Goal: Browse casually

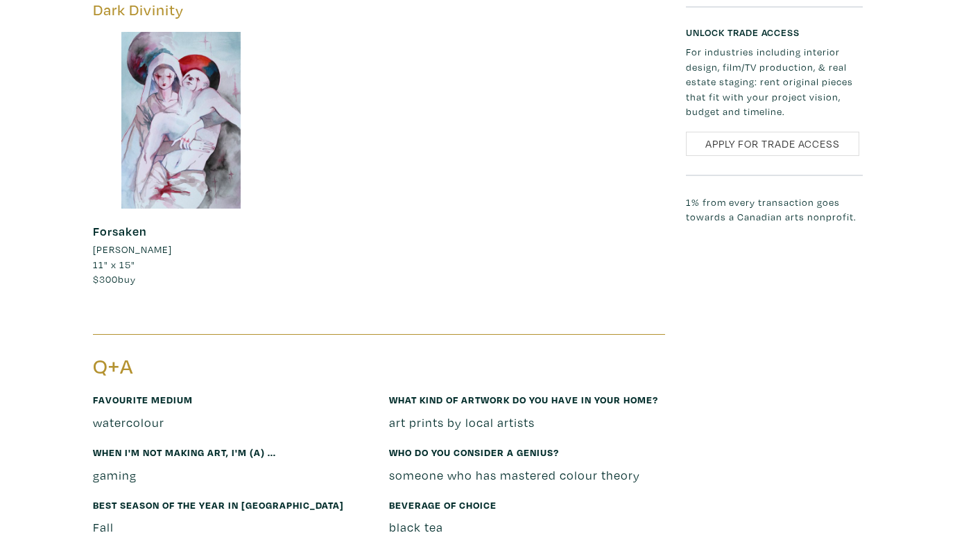
scroll to position [1105, 0]
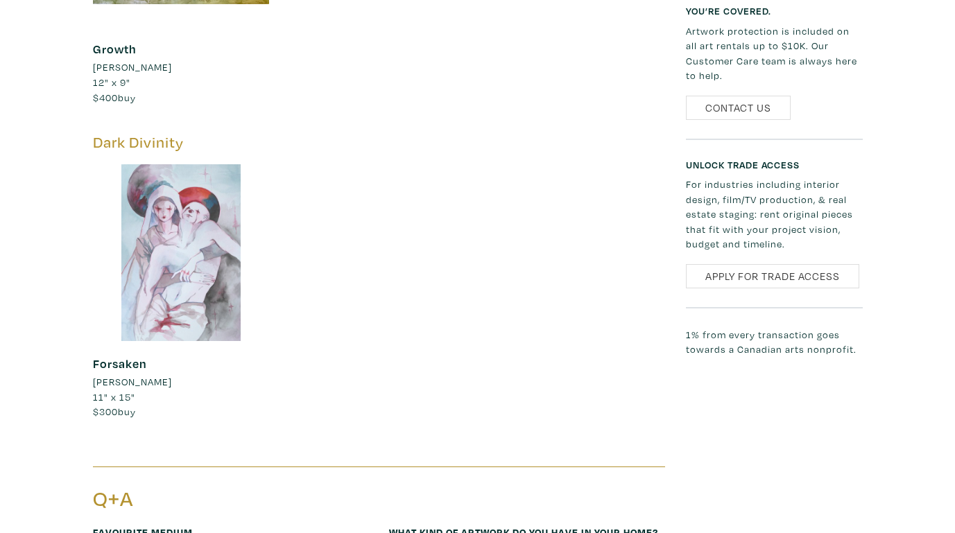
click at [184, 243] on div at bounding box center [181, 252] width 177 height 177
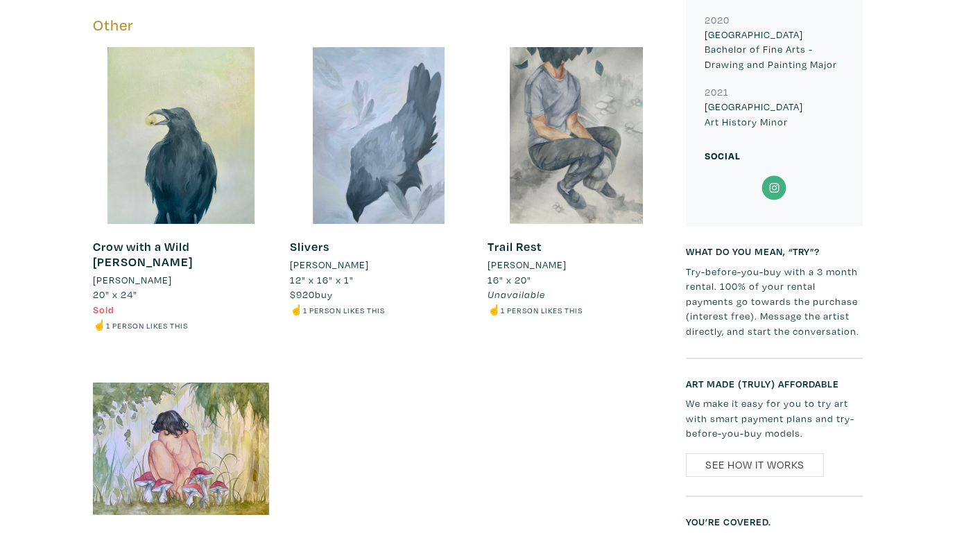
scroll to position [388, 0]
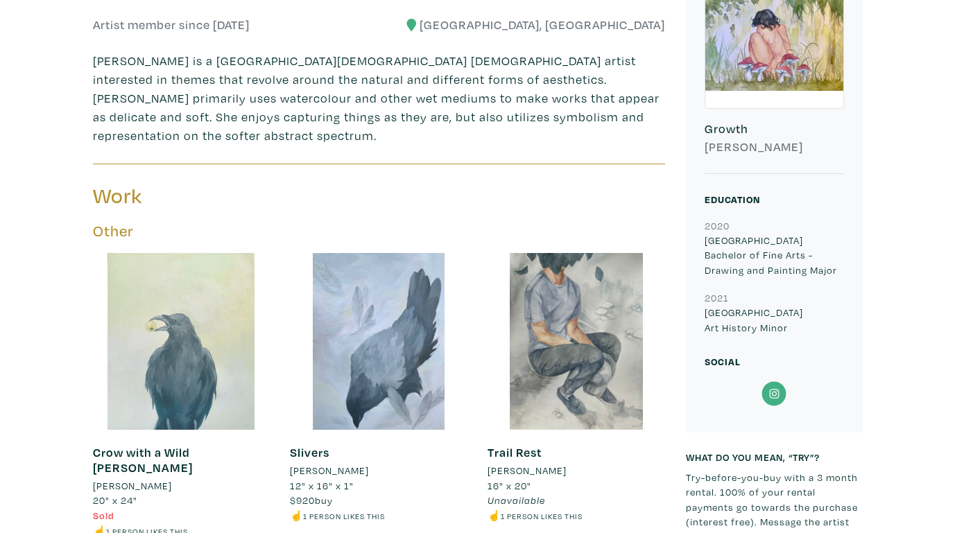
click at [222, 280] on div at bounding box center [181, 341] width 177 height 177
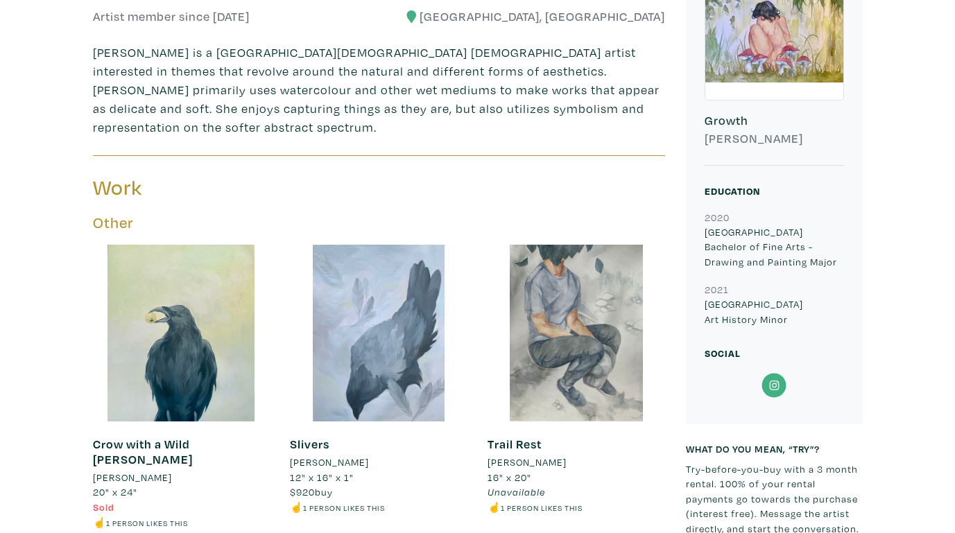
scroll to position [327, 0]
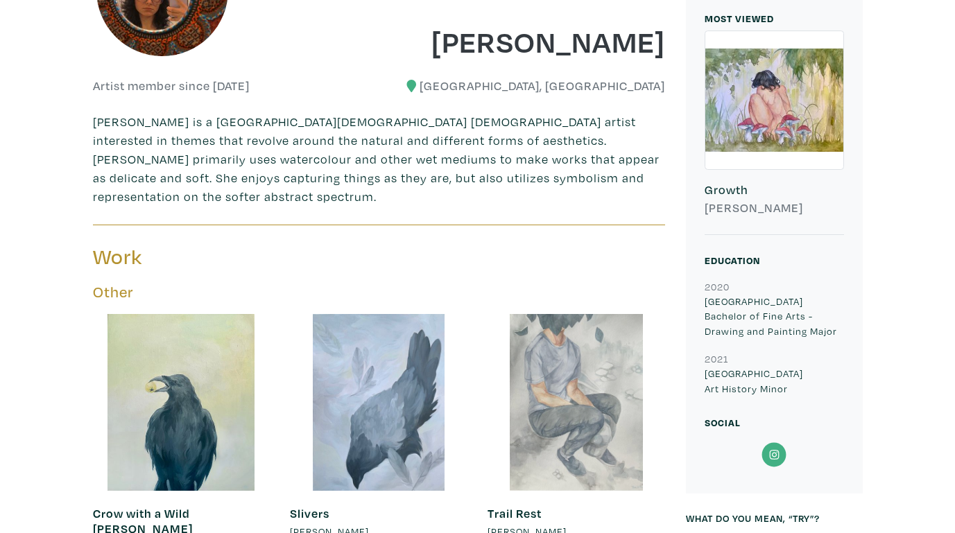
click at [549, 388] on div at bounding box center [575, 402] width 177 height 177
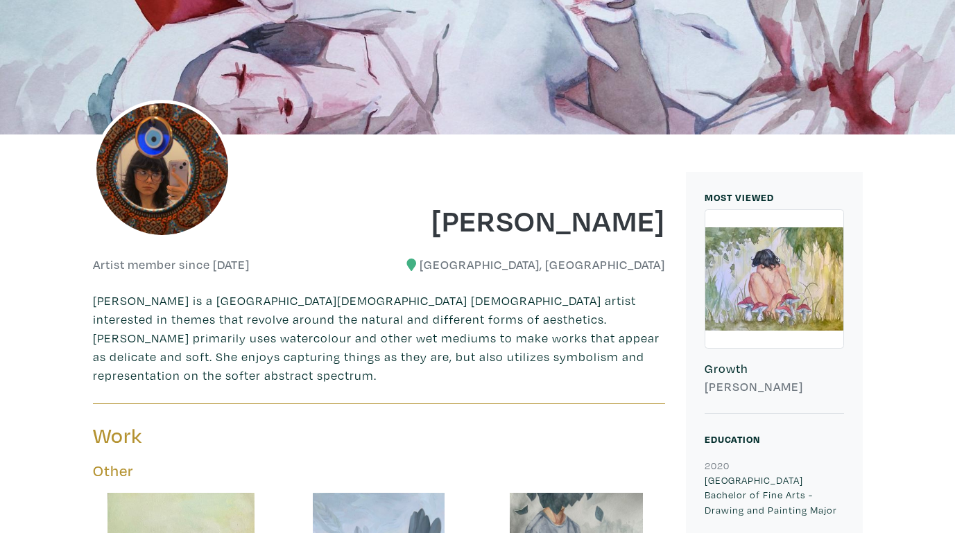
scroll to position [22, 0]
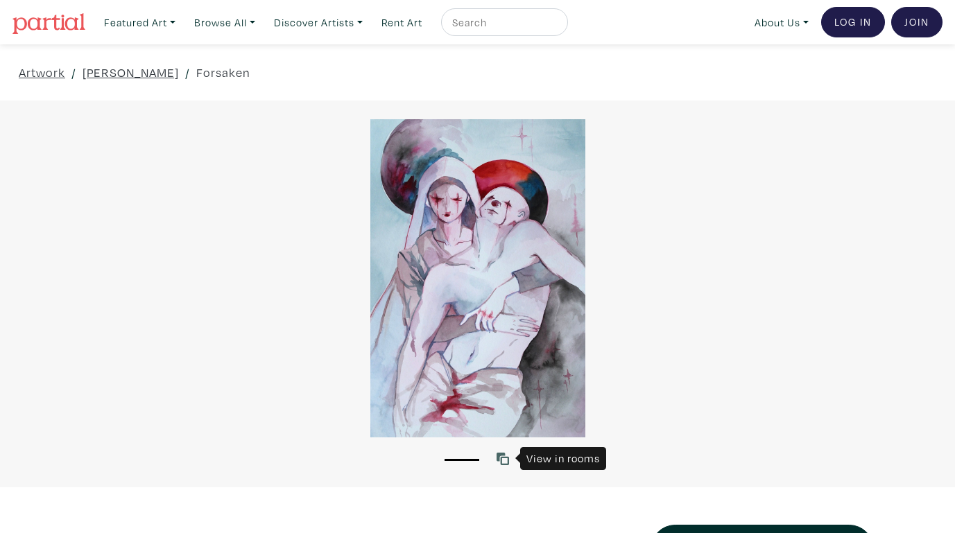
click at [508, 462] on icon at bounding box center [502, 459] width 12 height 12
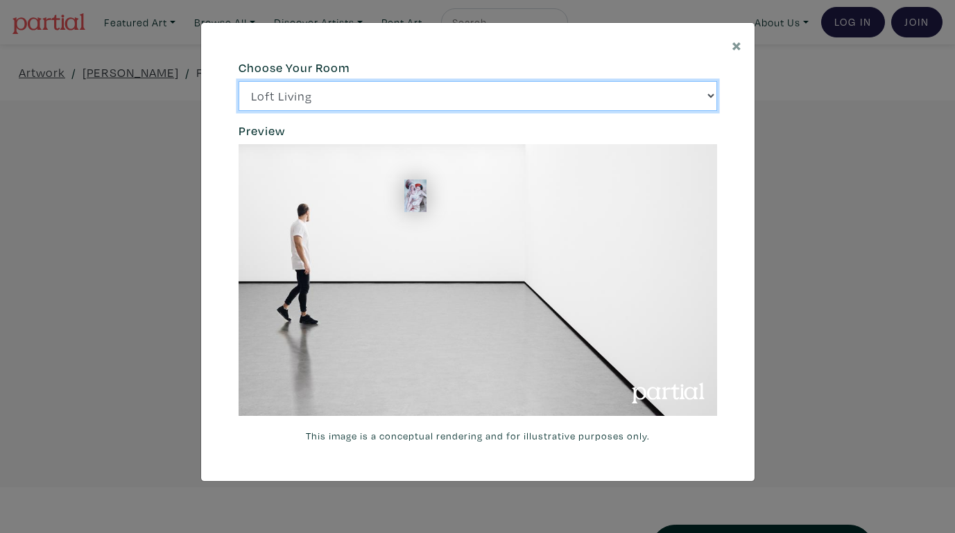
select select "/thumb/phpThumb.php?src=https%3A%2F%[DOMAIN_NAME]%2Fprojects%2Frendering%2Fimag…"
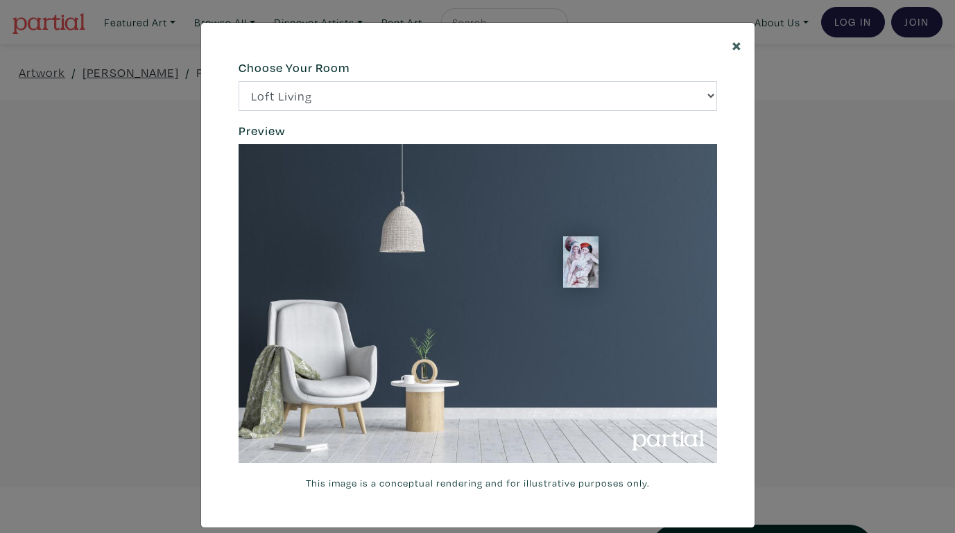
click at [738, 36] on span "×" at bounding box center [736, 45] width 10 height 24
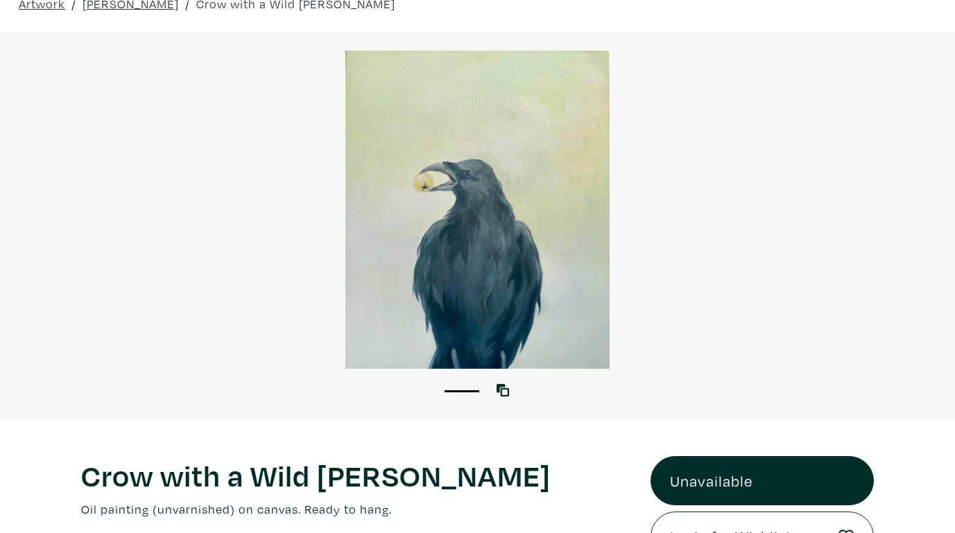
scroll to position [71, 0]
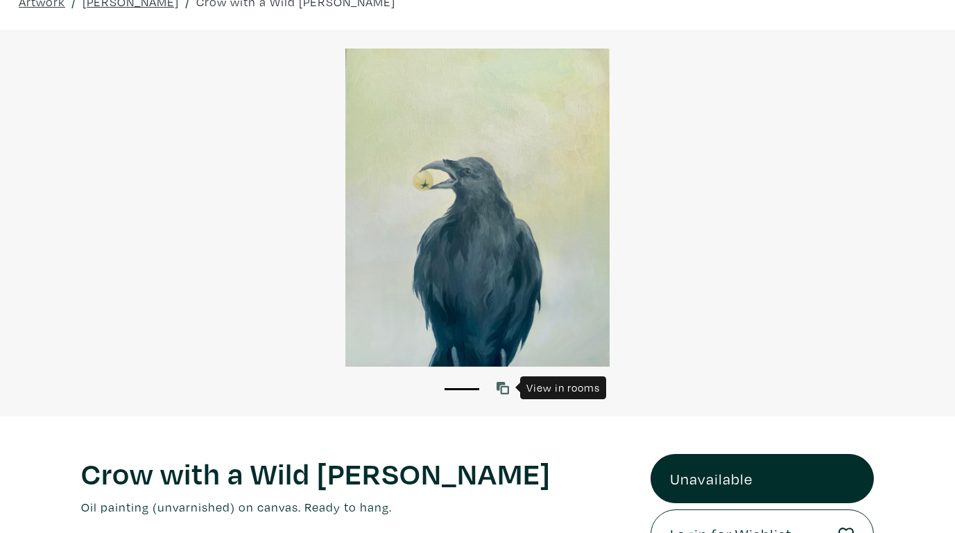
click at [502, 386] on icon at bounding box center [502, 388] width 12 height 12
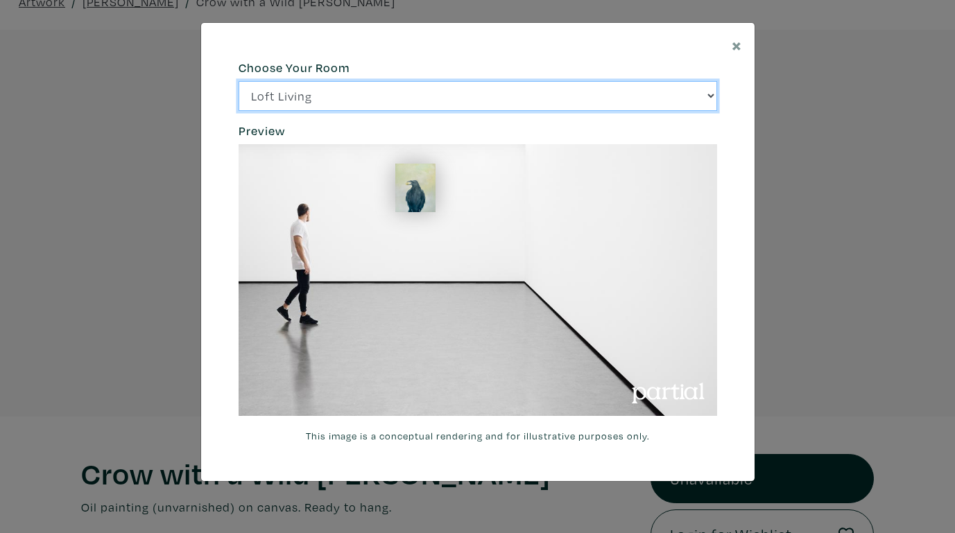
select select "/thumb/phpThumb.php?src=https%3A%2F%[DOMAIN_NAME]%2Fprojects%2Frendering%2Fimag…"
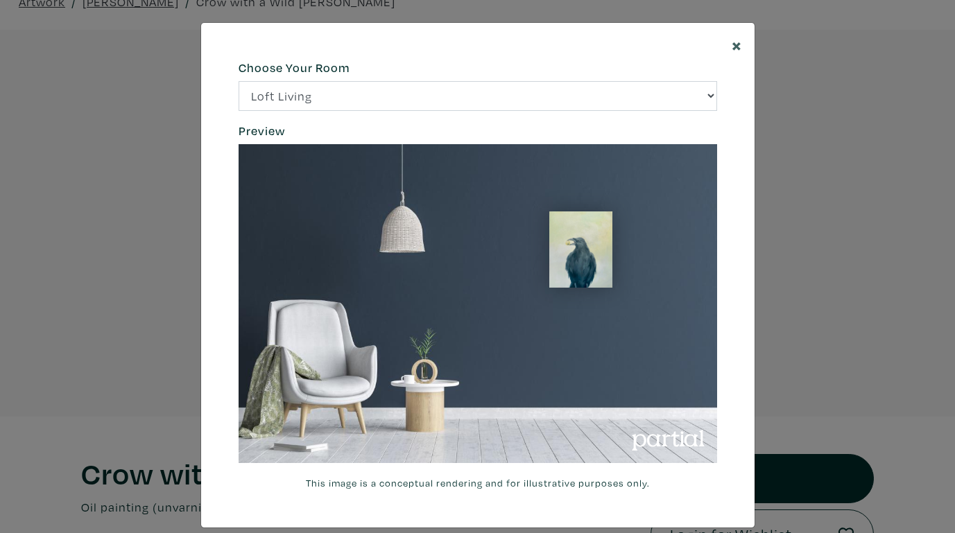
click at [733, 51] on span "×" at bounding box center [736, 45] width 10 height 24
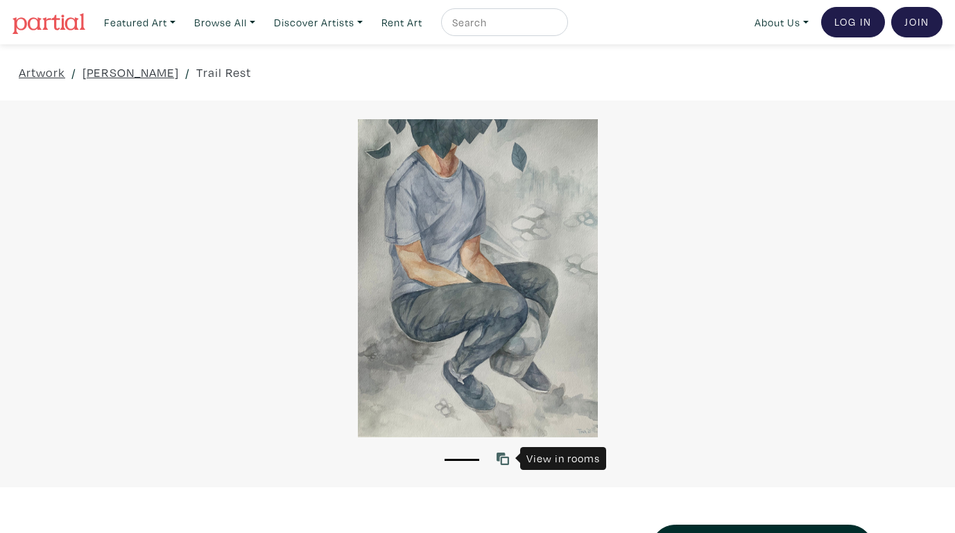
click at [503, 462] on icon at bounding box center [502, 459] width 12 height 12
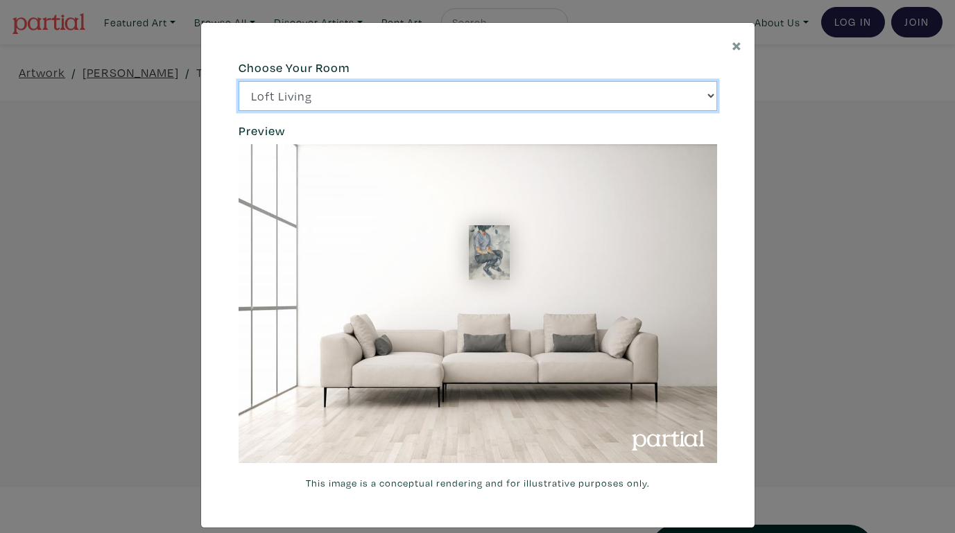
select select "/thumb/phpThumb.php?src=https%3A%2F%[DOMAIN_NAME]%2Fprojects%2Frendering%2Fimag…"
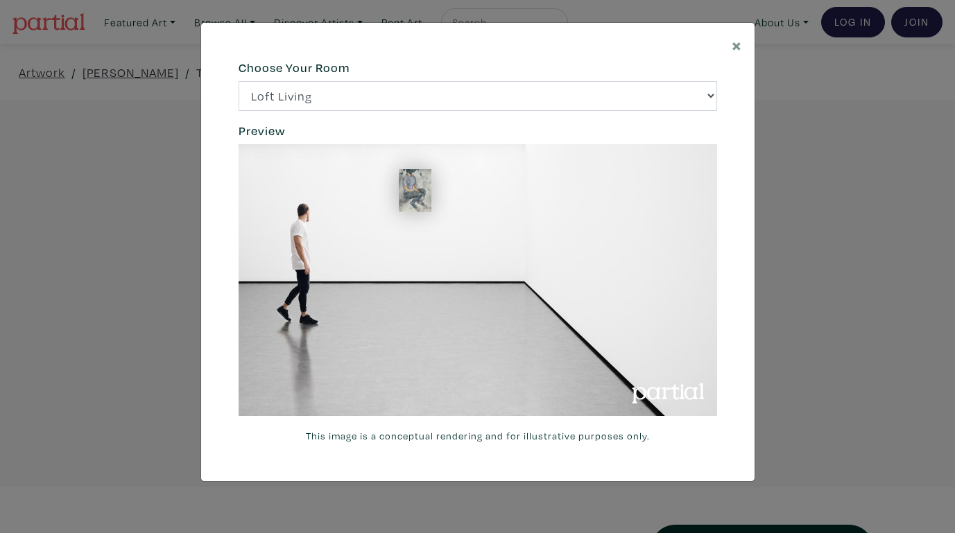
click at [801, 127] on div "× 664c6a6d6e3476504e6b79362f4172494552756f69424f306573337867644a4961614a537a457…" at bounding box center [477, 266] width 955 height 533
click at [742, 47] on button "×" at bounding box center [736, 45] width 35 height 44
